Goal: Transaction & Acquisition: Purchase product/service

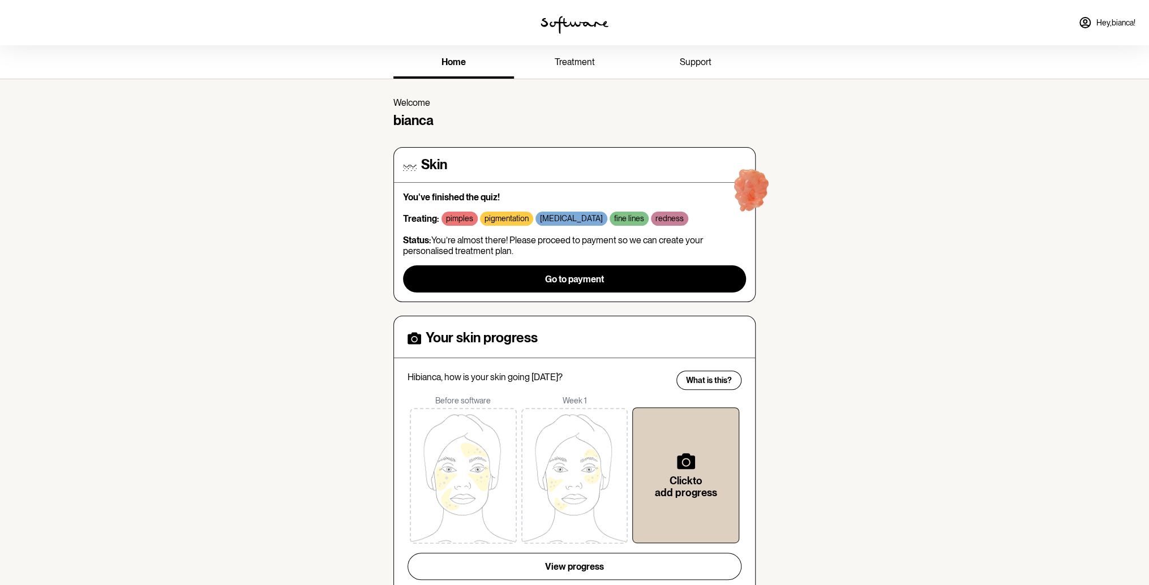
click at [562, 62] on span "treatment" at bounding box center [574, 62] width 40 height 11
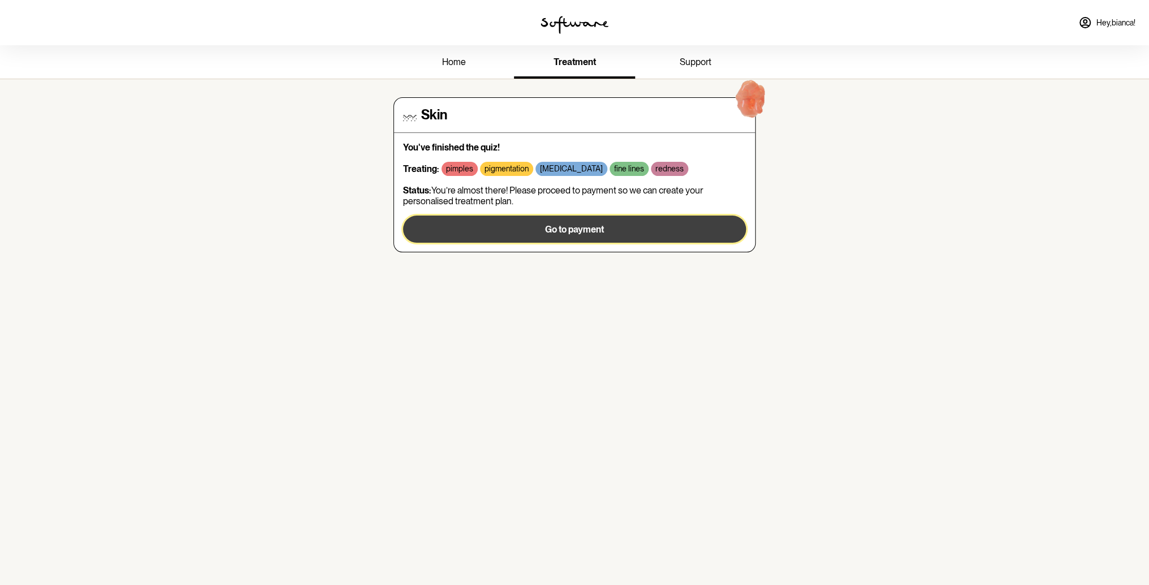
click at [555, 234] on button "Go to payment" at bounding box center [574, 229] width 343 height 27
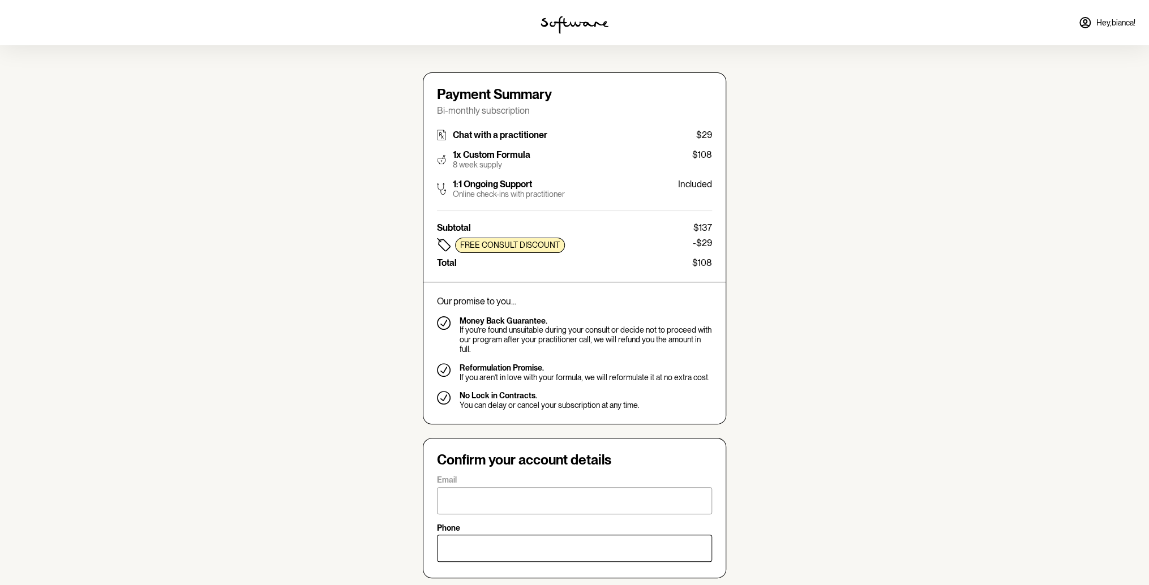
type input "[EMAIL_ADDRESS][PERSON_NAME][DOMAIN_NAME]"
type input "[PHONE_NUMBER]"
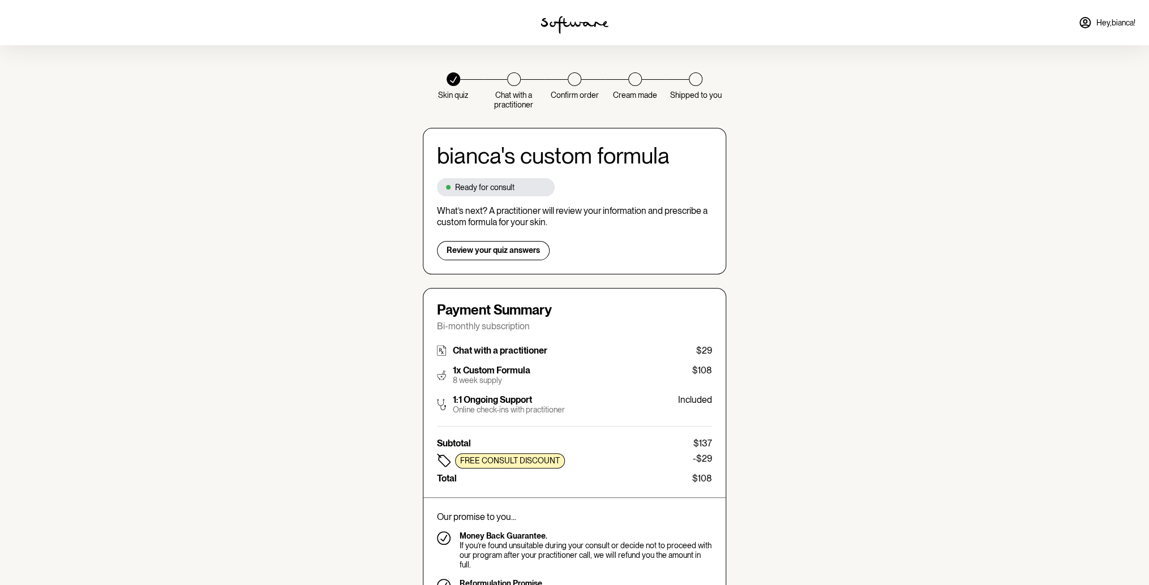
click at [1096, 23] on span "Hey, [PERSON_NAME] !" at bounding box center [1115, 23] width 39 height 10
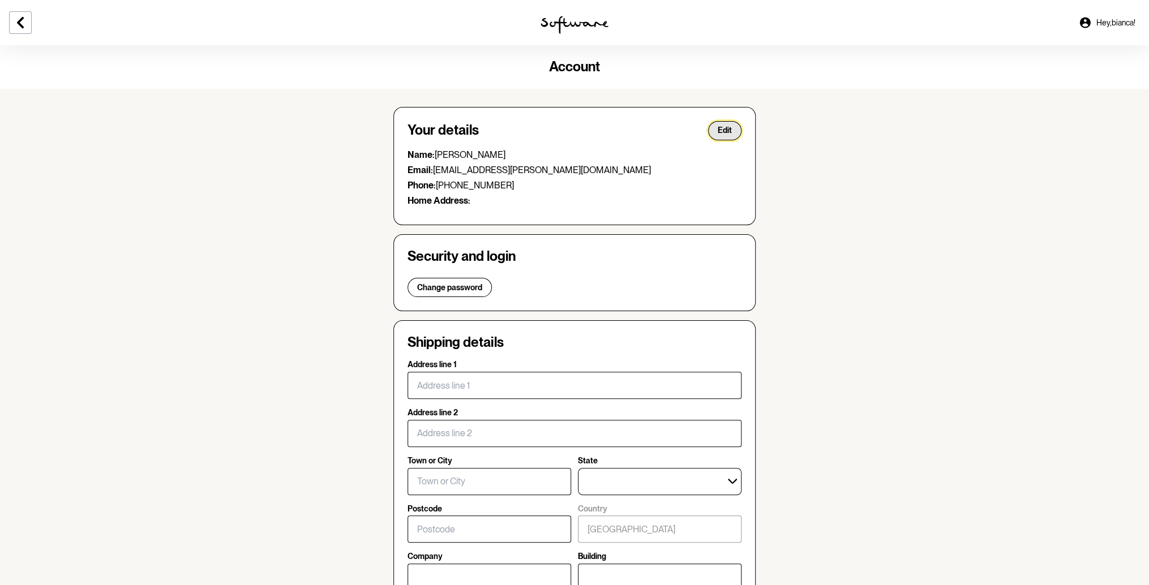
click at [723, 134] on span "Edit" at bounding box center [725, 131] width 14 height 10
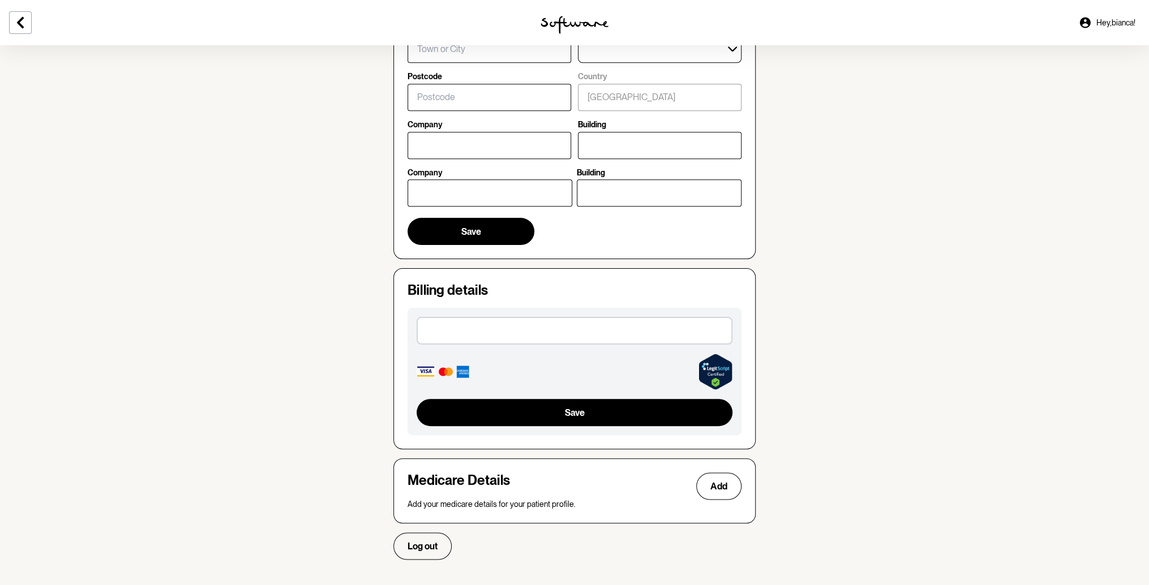
scroll to position [781, 0]
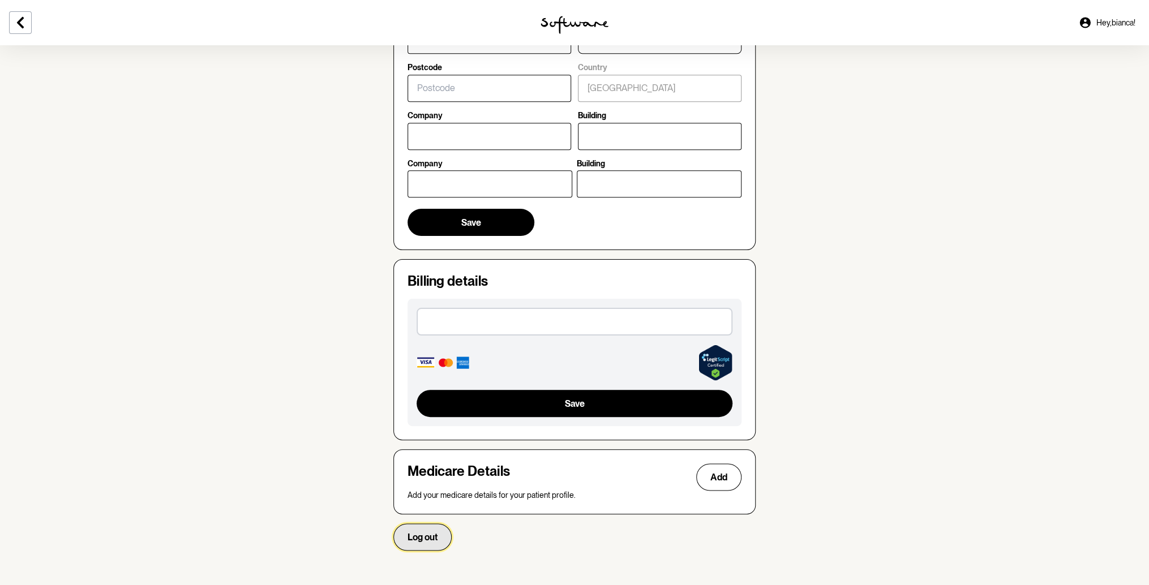
click at [431, 538] on span "Log out" at bounding box center [422, 537] width 30 height 11
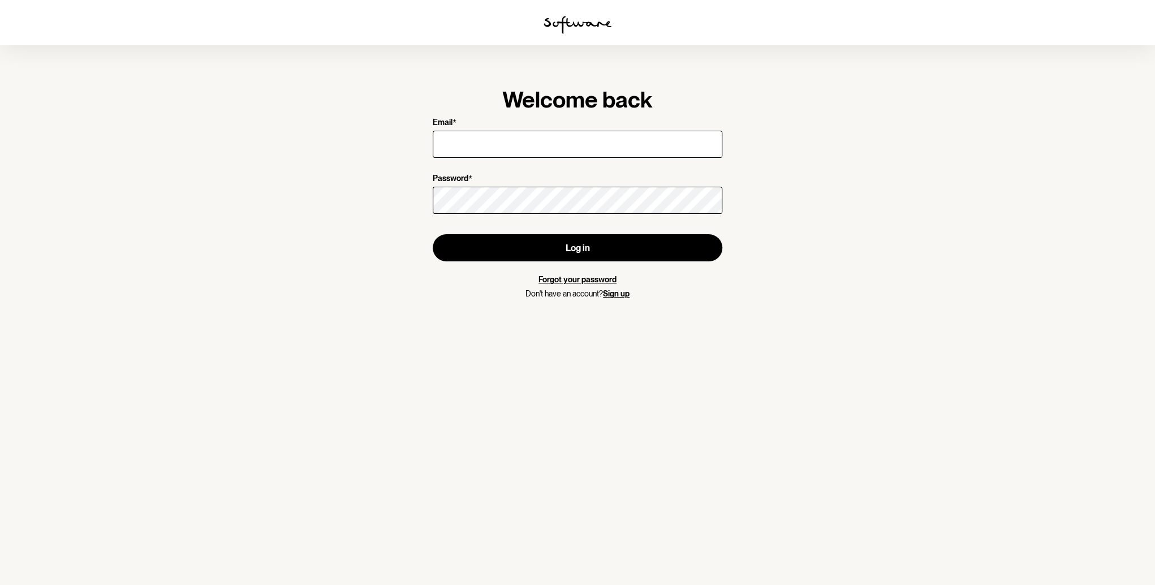
type input "0484504322"
